Goal: Book appointment/travel/reservation

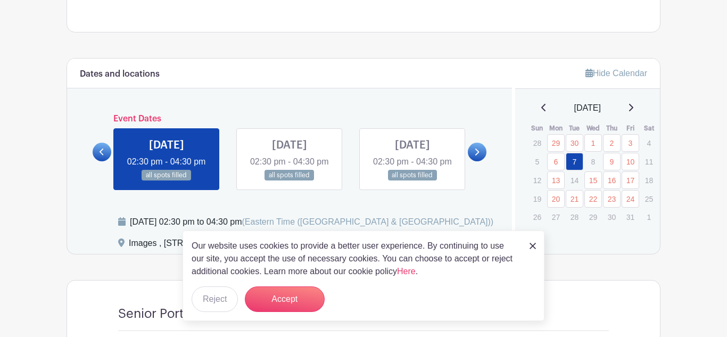
scroll to position [528, 0]
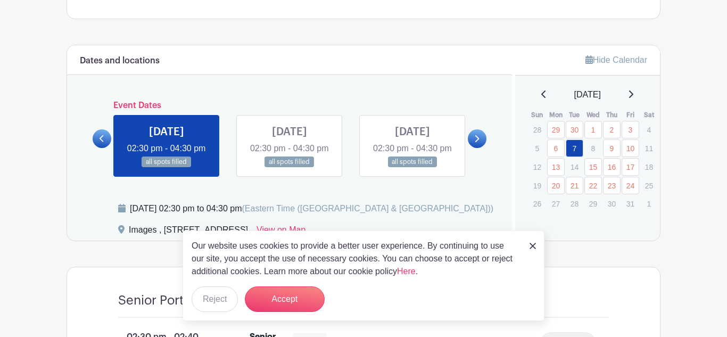
click at [602, 159] on td "16" at bounding box center [611, 167] width 19 height 19
click at [609, 153] on link "9" at bounding box center [612, 148] width 18 height 18
click at [531, 246] on img at bounding box center [533, 246] width 6 height 6
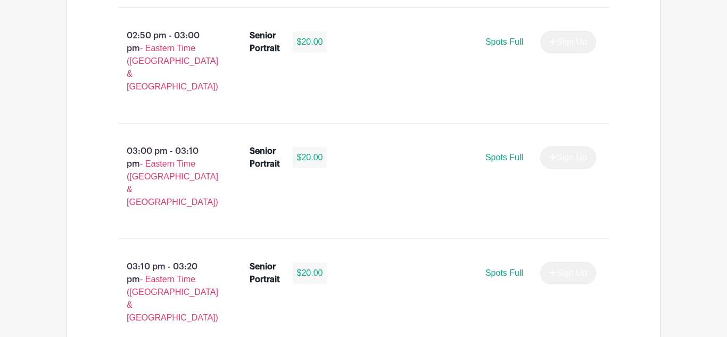
scroll to position [1061, 0]
click at [243, 255] on div "Senior Portrait $20.00 Spots Full Sign Up" at bounding box center [430, 295] width 394 height 81
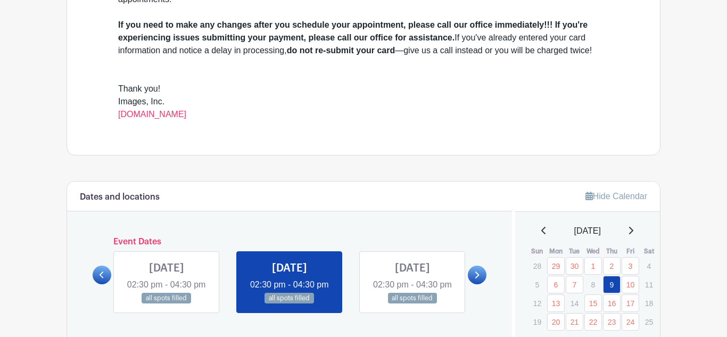
scroll to position [400, 0]
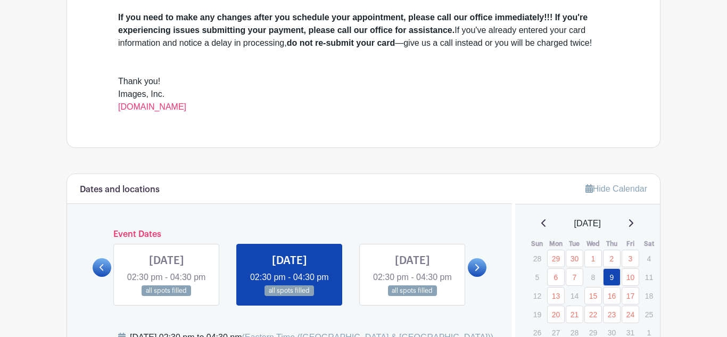
click at [100, 271] on icon at bounding box center [102, 267] width 5 height 8
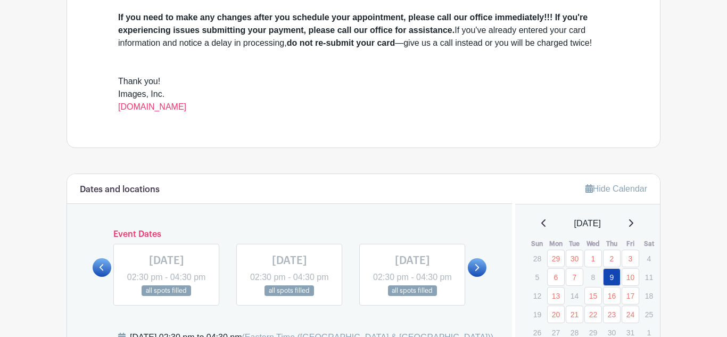
click at [472, 277] on link at bounding box center [477, 267] width 19 height 19
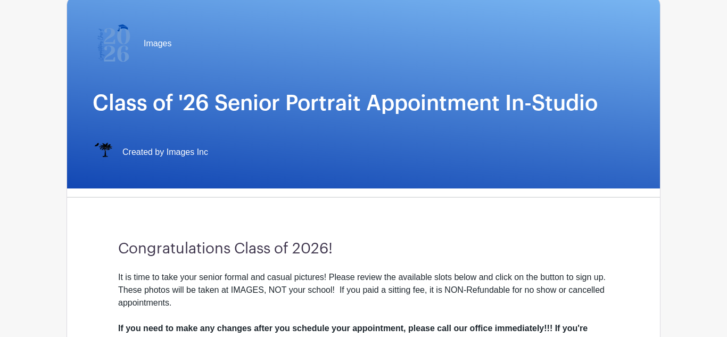
scroll to position [0, 0]
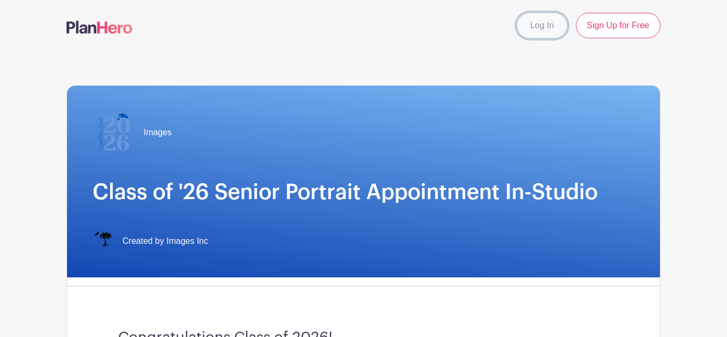
click at [550, 29] on link "Log In" at bounding box center [542, 26] width 50 height 26
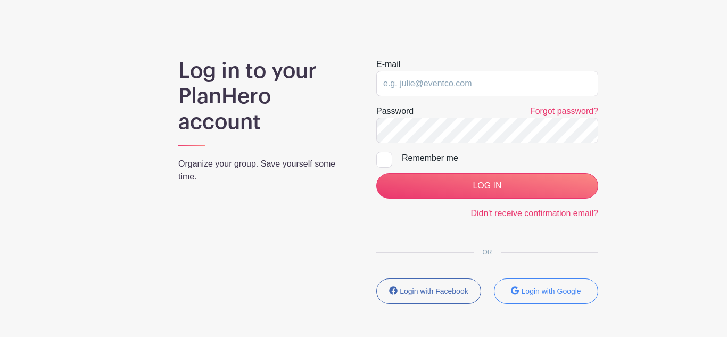
scroll to position [95, 0]
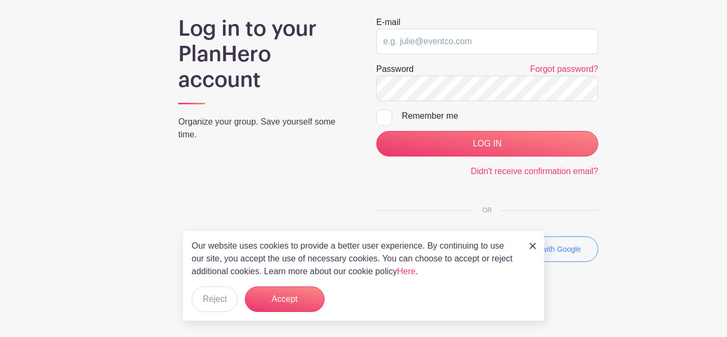
click at [533, 242] on link at bounding box center [533, 245] width 6 height 13
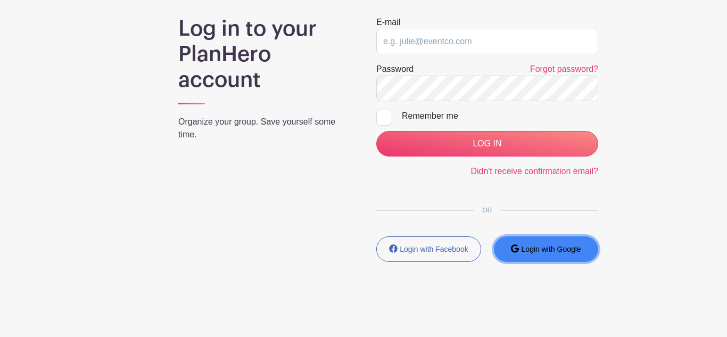
click at [535, 255] on button "Login with Google" at bounding box center [546, 249] width 105 height 26
